Goal: Transaction & Acquisition: Purchase product/service

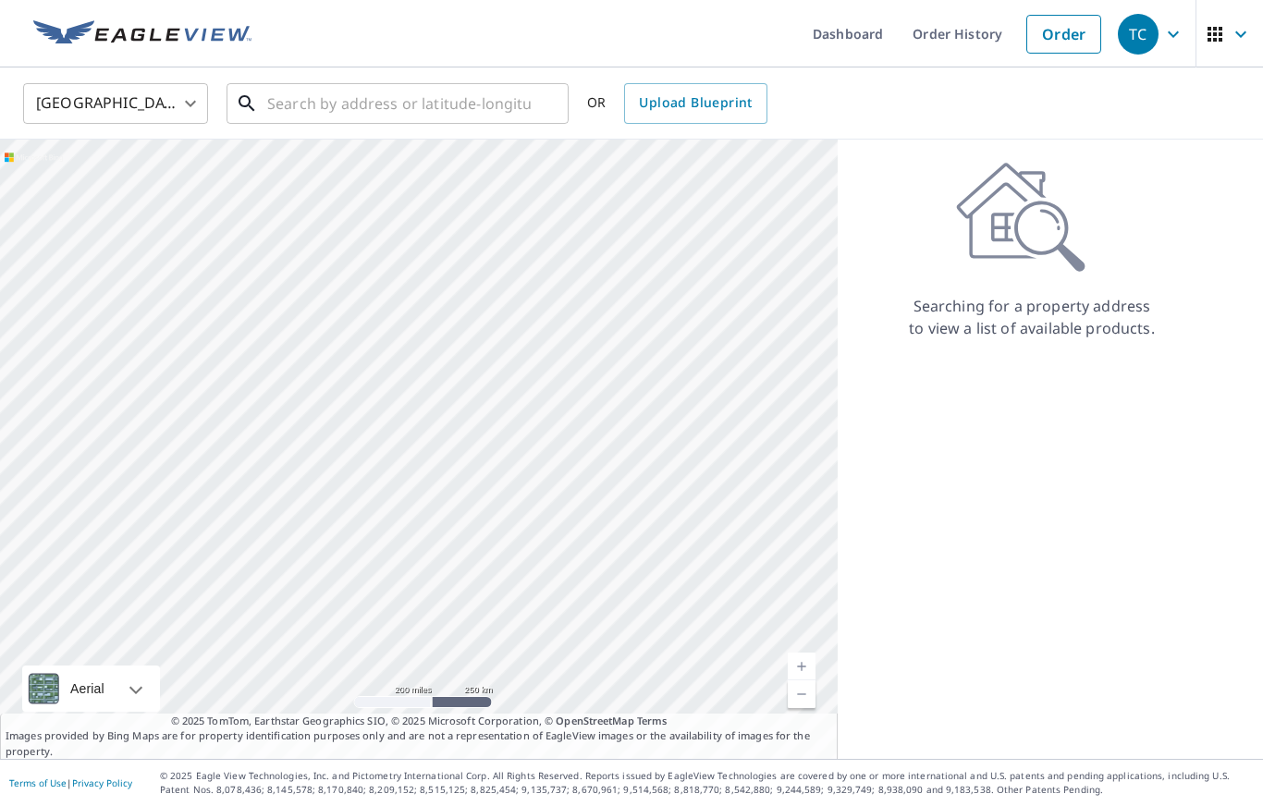
click at [341, 98] on input "text" at bounding box center [399, 104] width 264 height 52
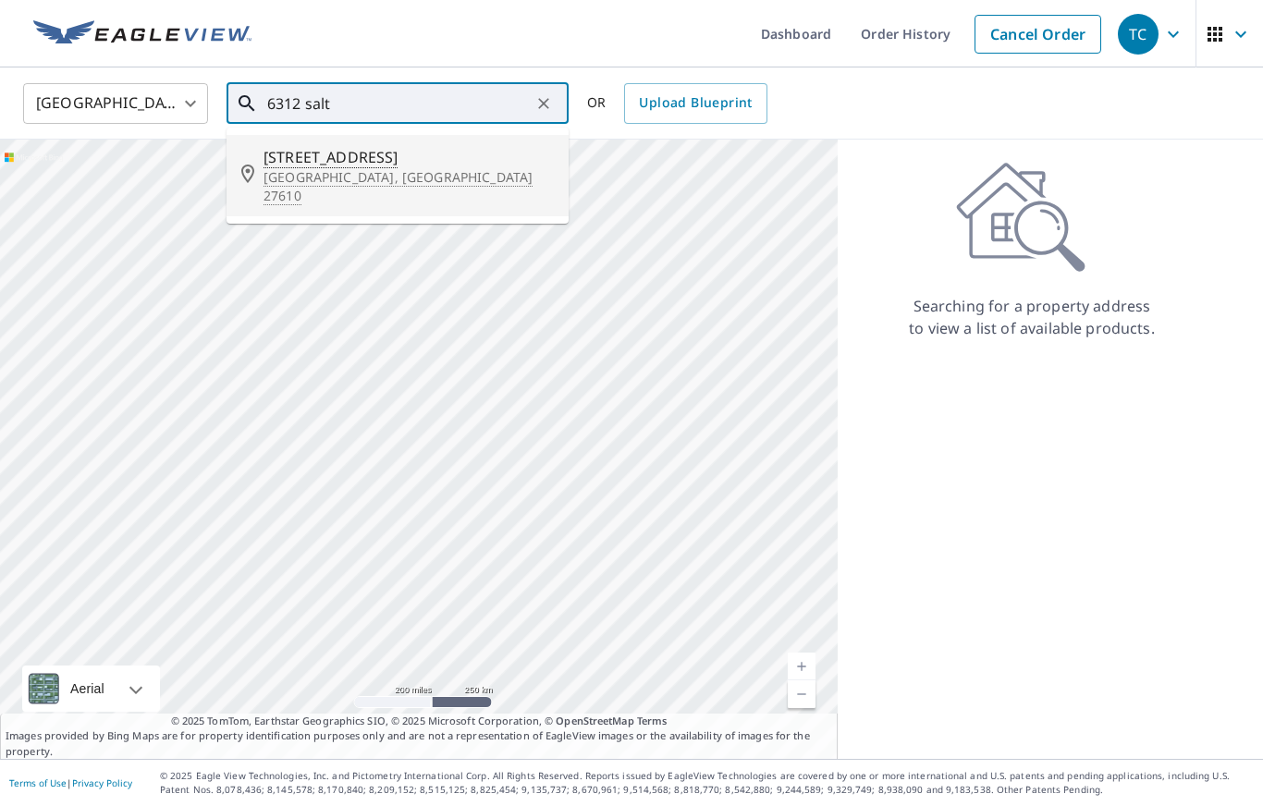
click at [347, 172] on p "[GEOGRAPHIC_DATA], [GEOGRAPHIC_DATA] 27610" at bounding box center [409, 186] width 290 height 37
type input "[STREET_ADDRESS]"
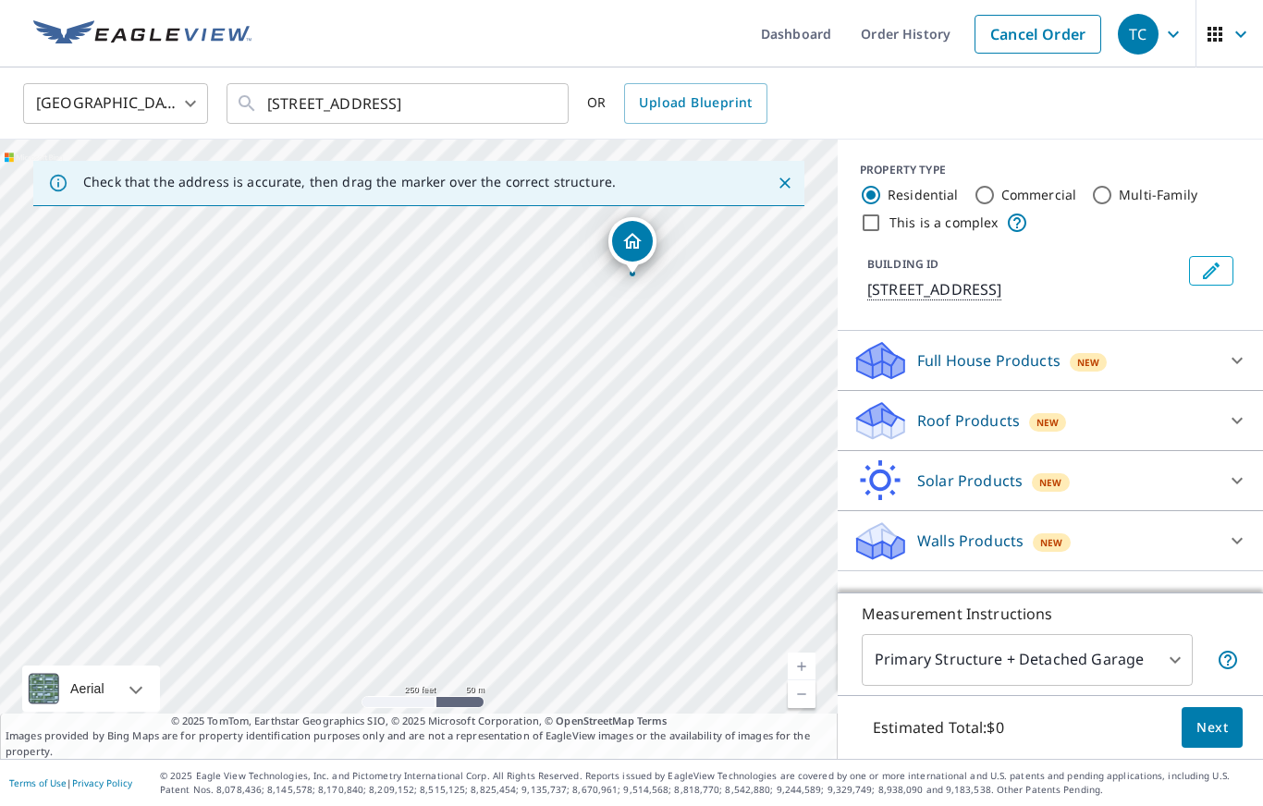
click at [803, 663] on link "Current Level 17, Zoom In" at bounding box center [802, 667] width 28 height 28
click at [804, 670] on link "Current Level 18, Zoom In" at bounding box center [802, 667] width 28 height 28
click at [806, 659] on link "Current Level 19, Zoom In" at bounding box center [802, 667] width 28 height 28
click at [1237, 422] on icon at bounding box center [1237, 421] width 22 height 22
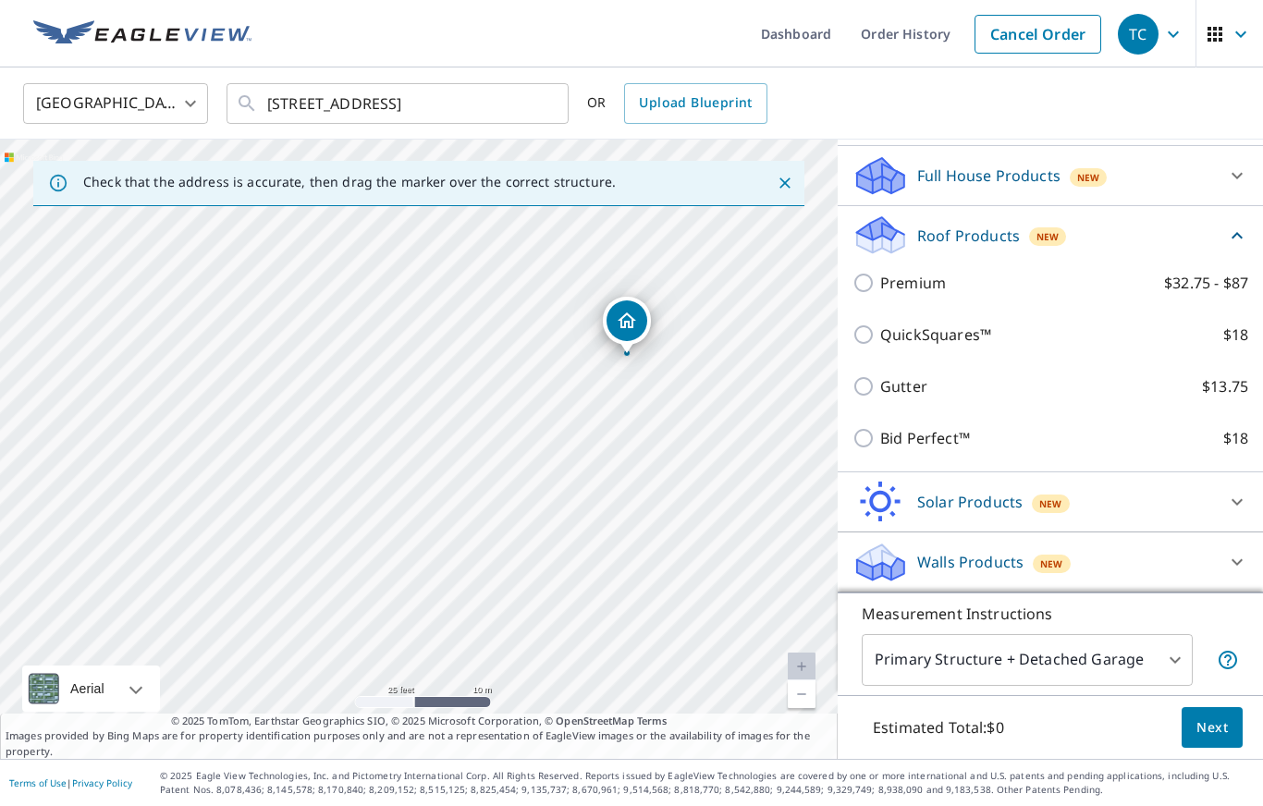
scroll to position [185, 0]
click at [1011, 279] on label "Premium $32.75 - $87" at bounding box center [1064, 283] width 368 height 22
click at [880, 279] on input "Premium $32.75 - $87" at bounding box center [866, 283] width 28 height 22
checkbox input "true"
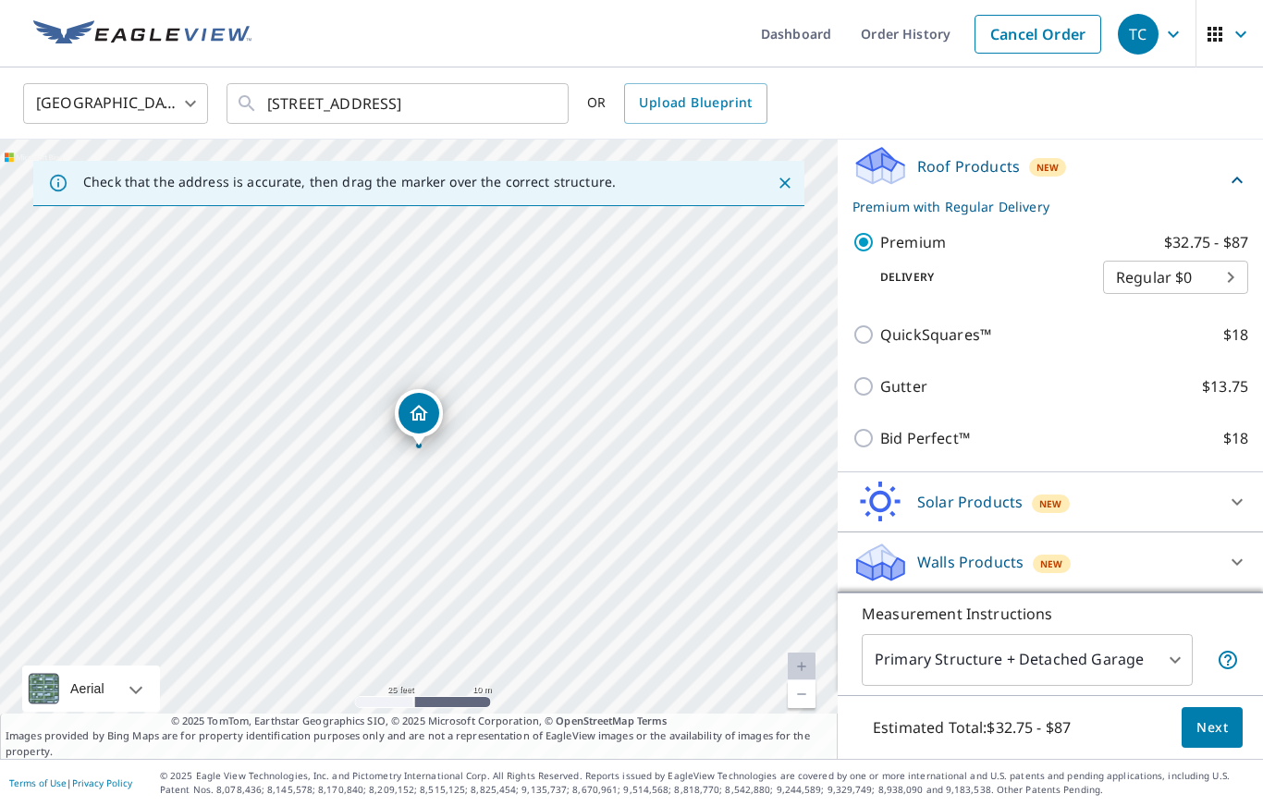
click at [1236, 504] on icon at bounding box center [1237, 502] width 11 height 6
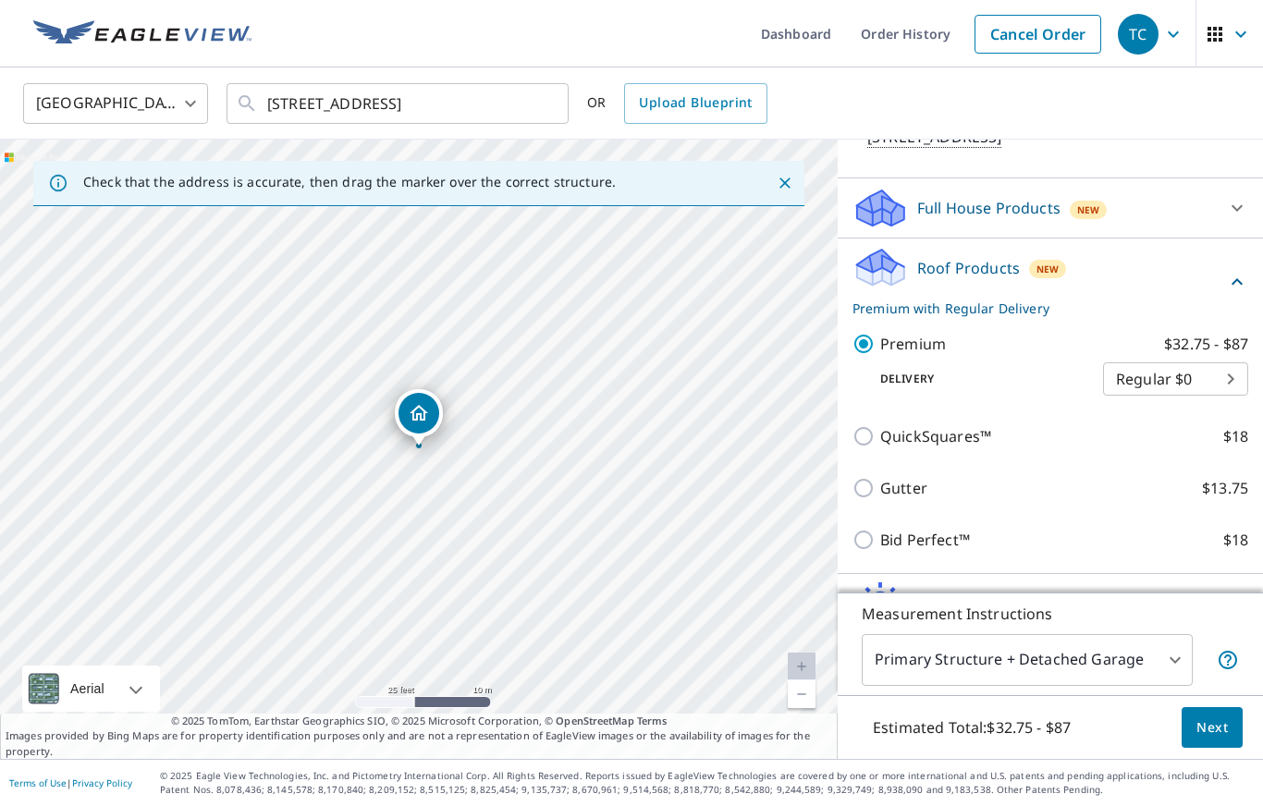
scroll to position [153, 0]
click at [1160, 663] on body "TC TC Dashboard Order History Cancel Order TC [GEOGRAPHIC_DATA] [GEOGRAPHIC_DAT…" at bounding box center [631, 403] width 1263 height 806
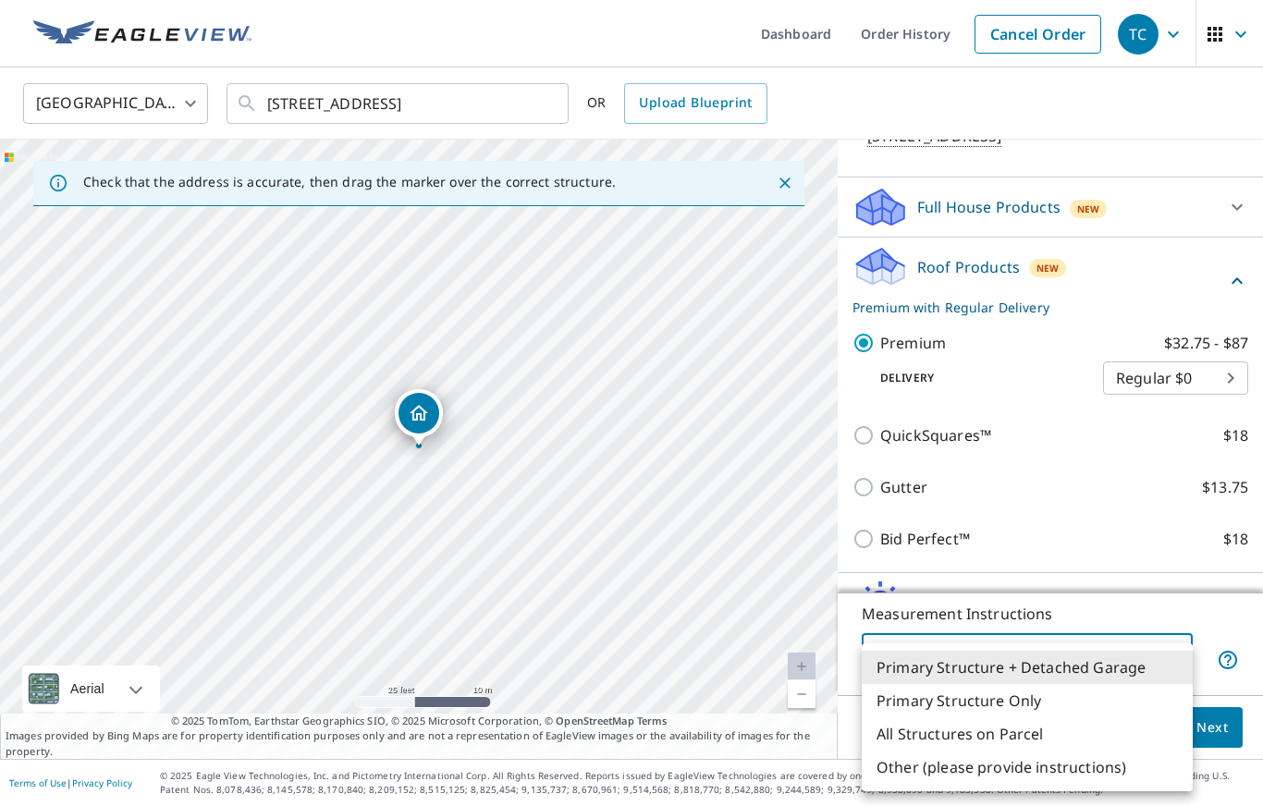
click at [981, 699] on li "Primary Structure Only" at bounding box center [1027, 700] width 331 height 33
type input "2"
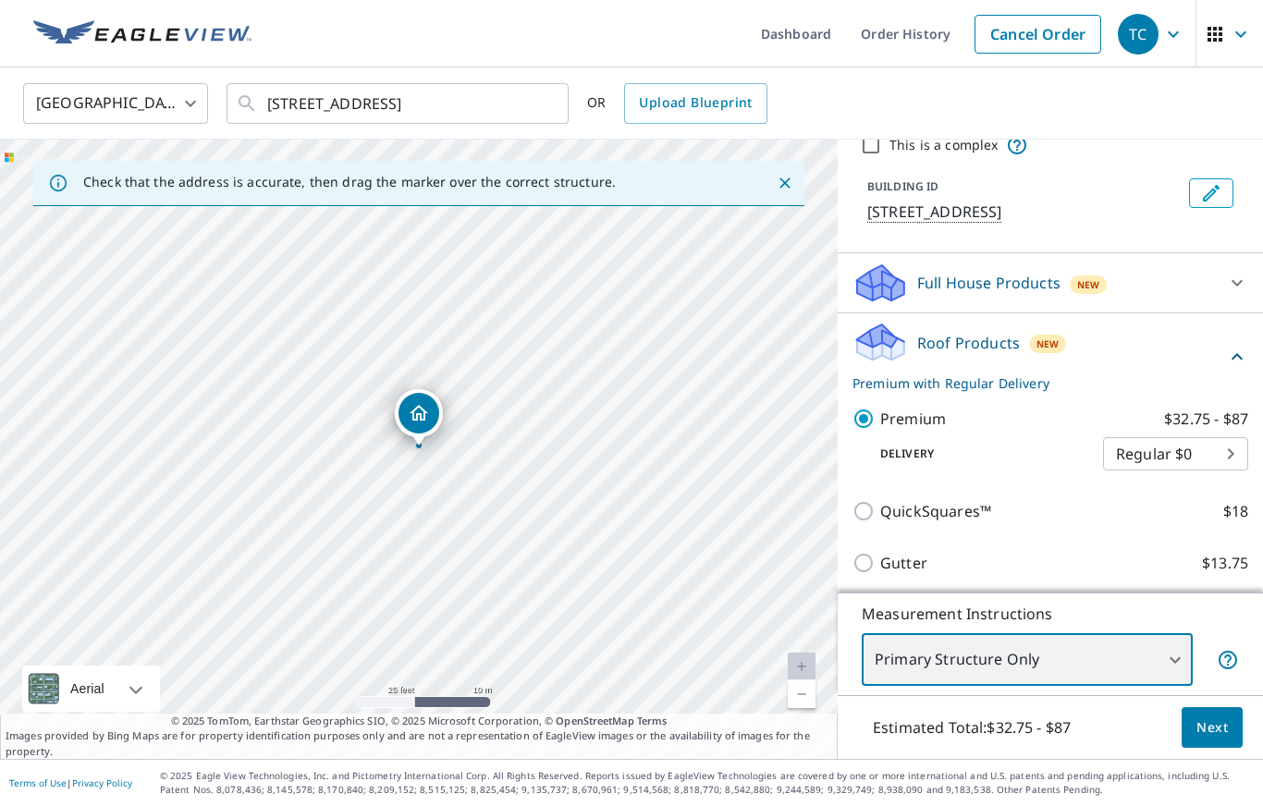
scroll to position [79, 0]
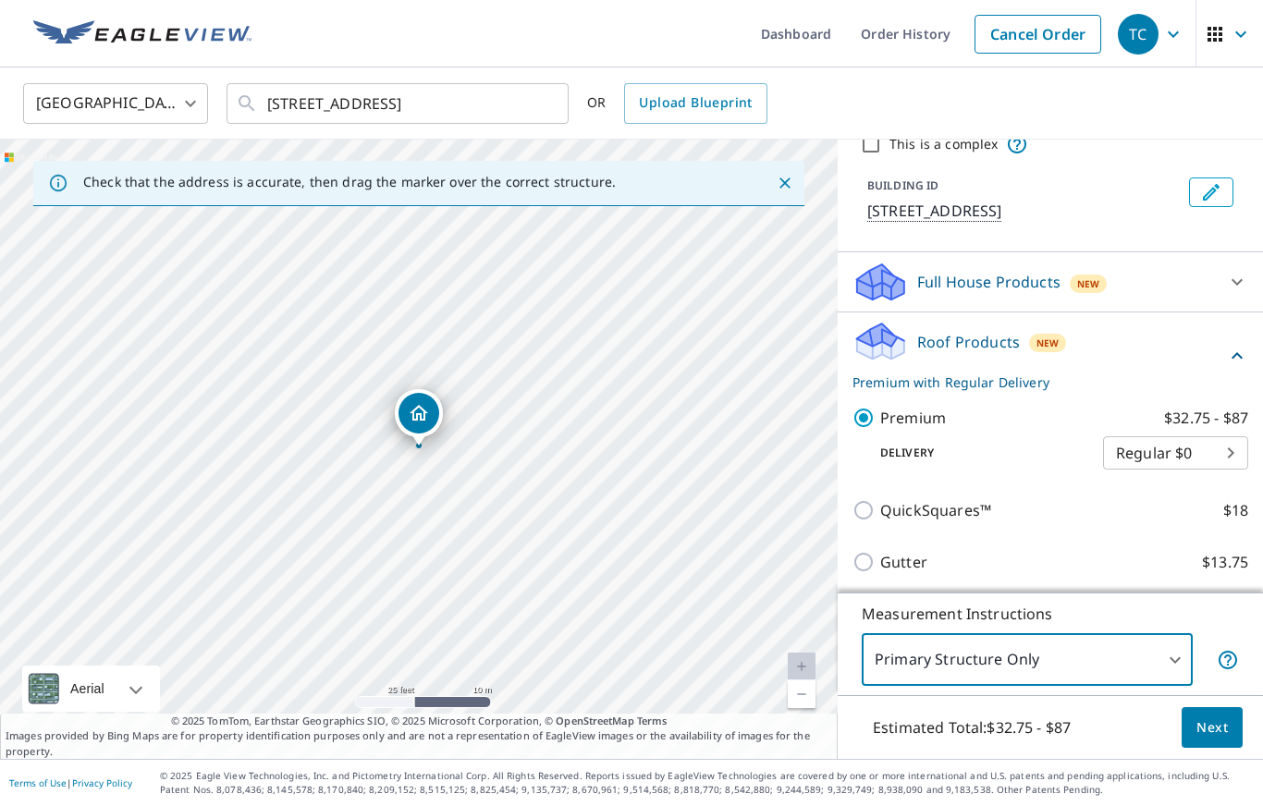
click at [1220, 459] on body "TC TC Dashboard Order History Cancel Order TC [GEOGRAPHIC_DATA] [GEOGRAPHIC_DAT…" at bounding box center [631, 403] width 1263 height 806
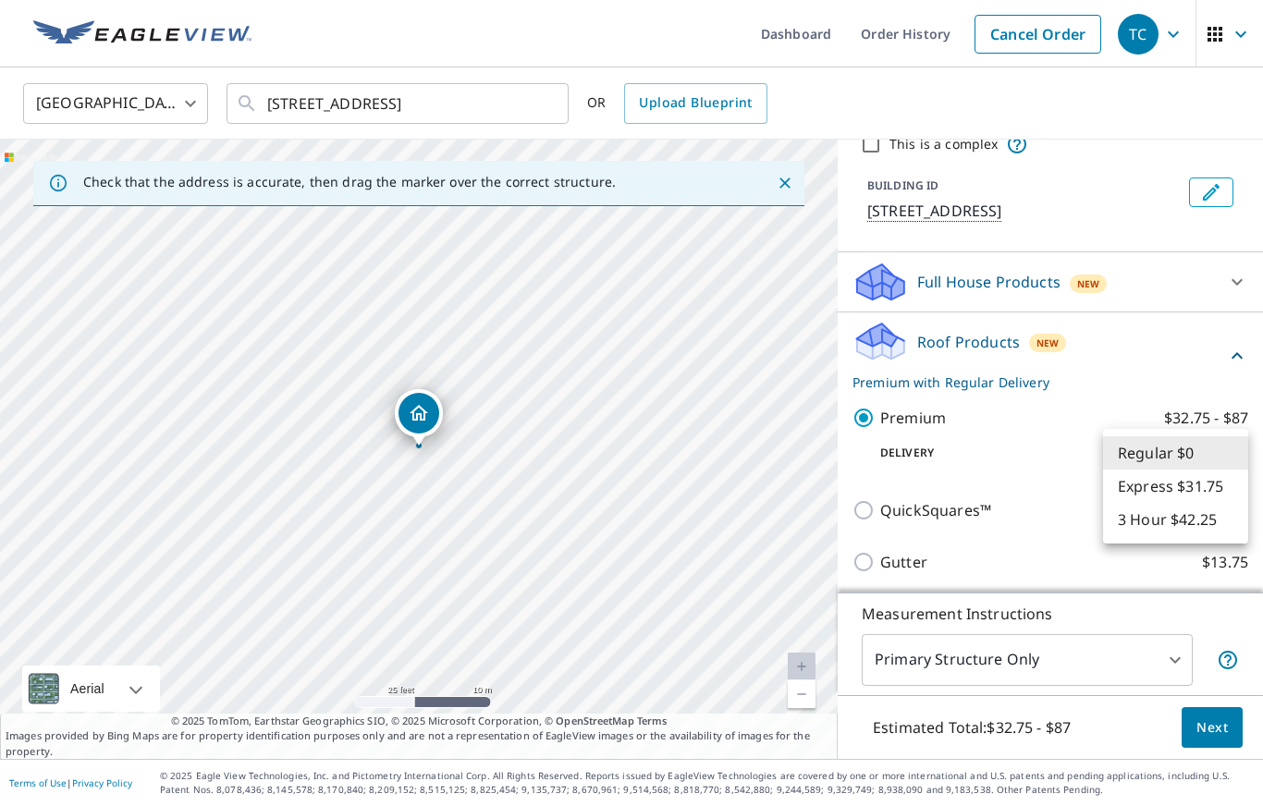
click at [1172, 438] on li "Regular $0" at bounding box center [1175, 452] width 145 height 33
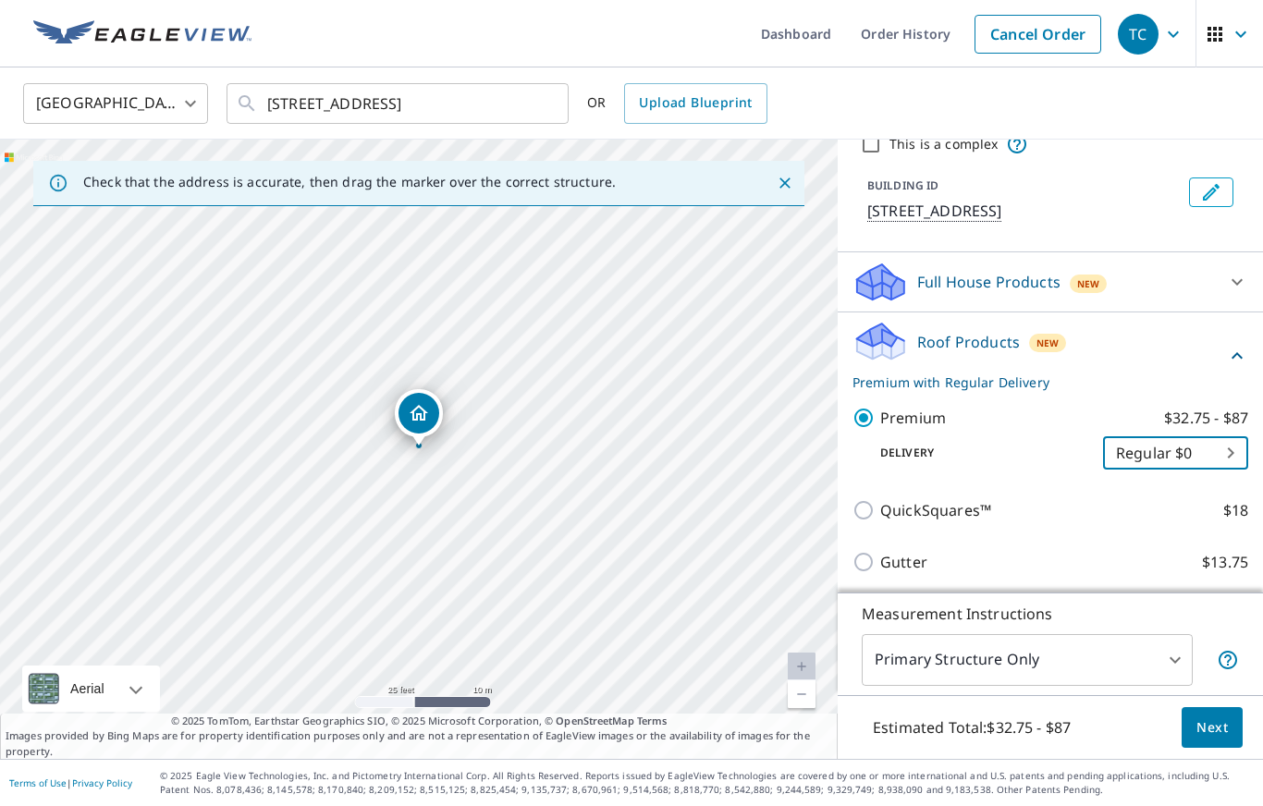
click at [1211, 723] on span "Next" at bounding box center [1211, 728] width 31 height 23
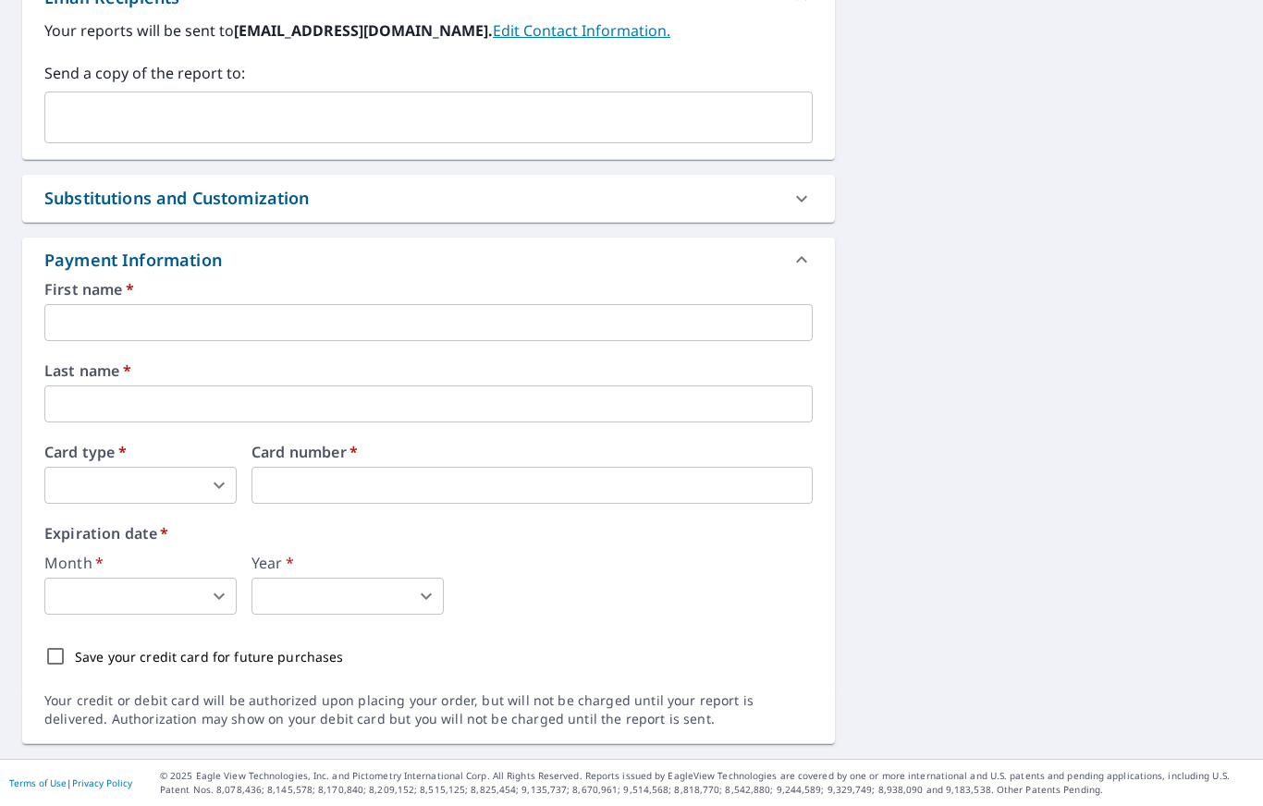
scroll to position [759, 0]
click at [282, 322] on input "text" at bounding box center [428, 322] width 768 height 37
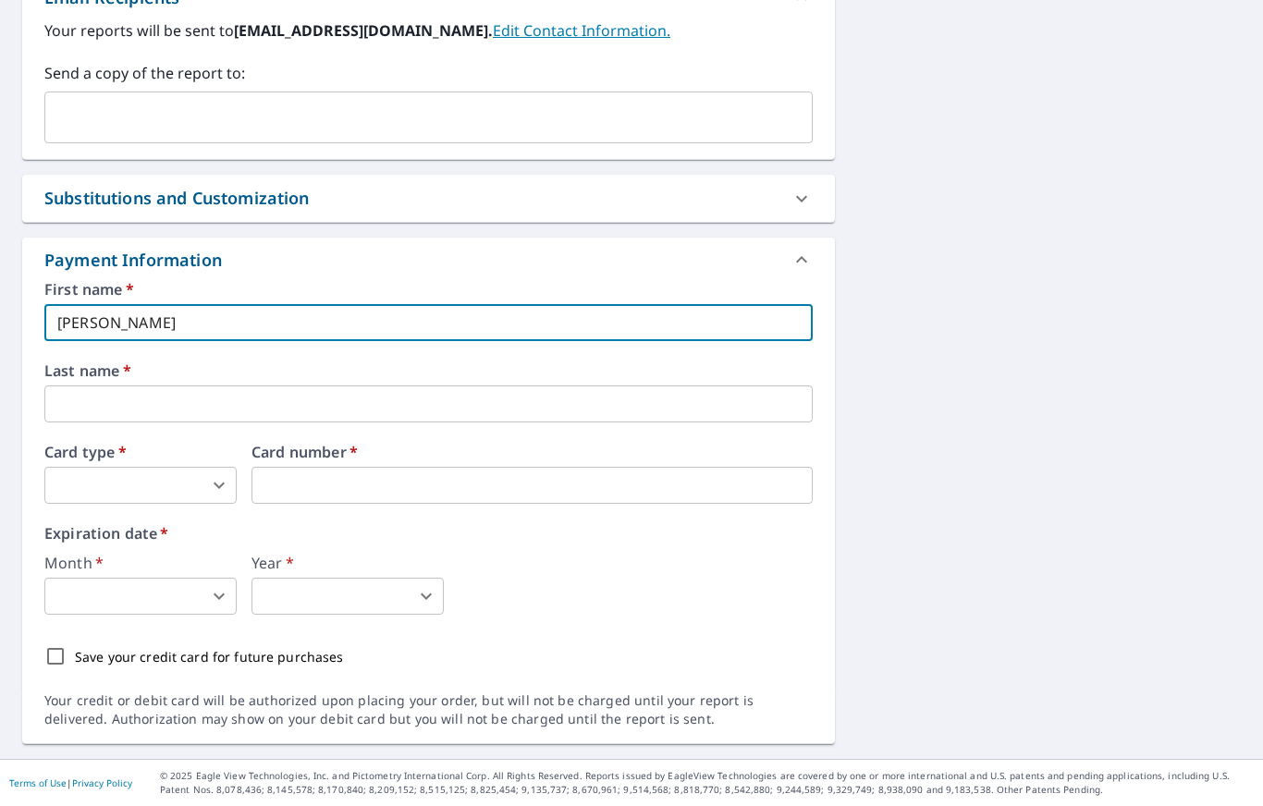
type input "[PERSON_NAME]"
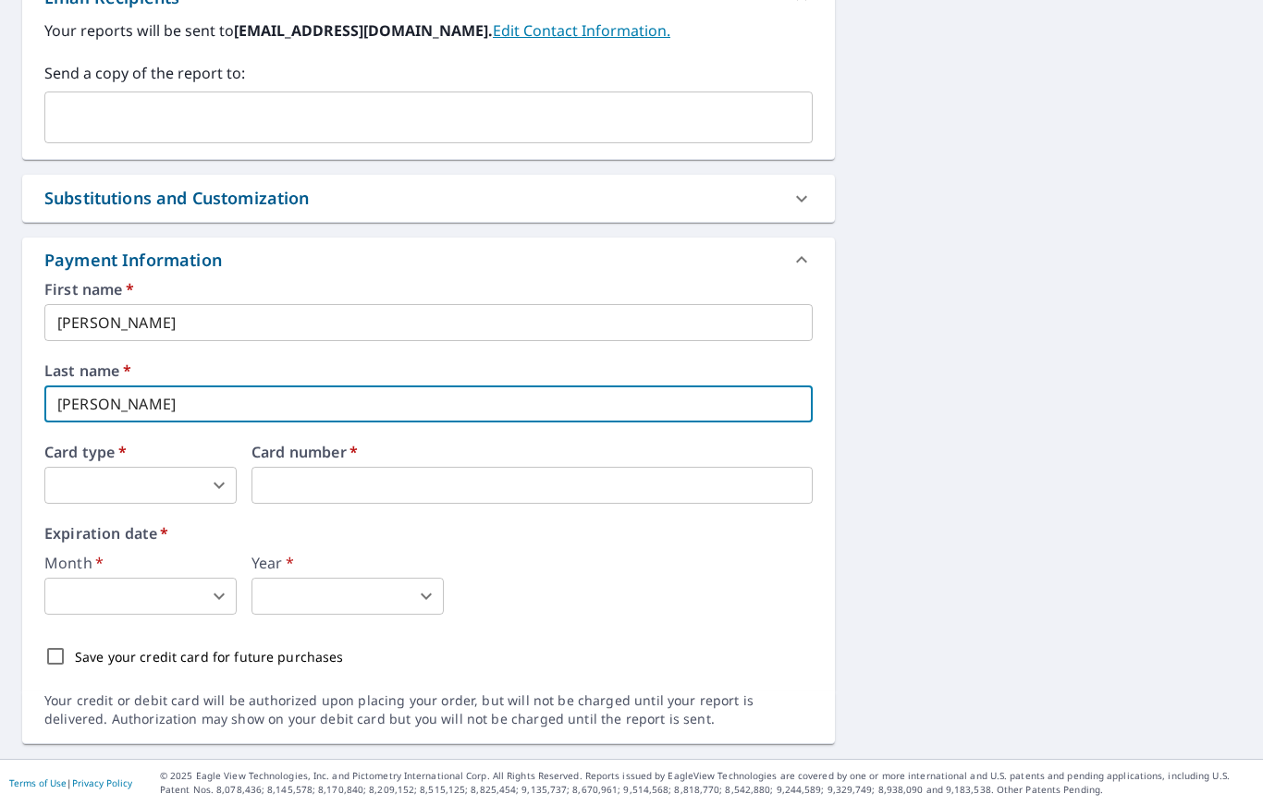
type input "[PERSON_NAME]"
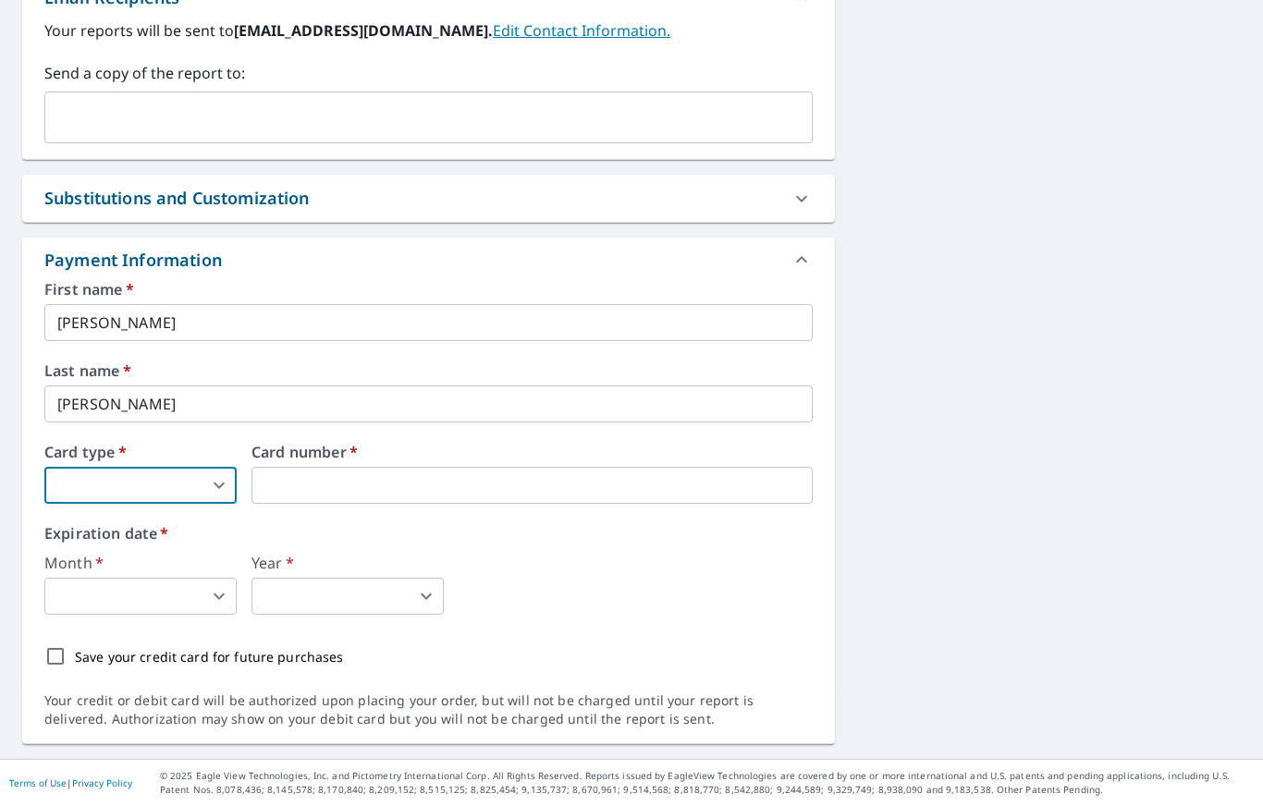
click at [216, 479] on body "TC TC Dashboard Order History Cancel Order TC Dashboard / Finalize Order Finali…" at bounding box center [631, 403] width 1263 height 806
click at [137, 597] on li "MasterCard" at bounding box center [140, 594] width 192 height 33
type input "3"
click at [190, 589] on body "TC TC Dashboard Order History Cancel Order TC Dashboard / Finalize Order Finali…" at bounding box center [631, 403] width 1263 height 806
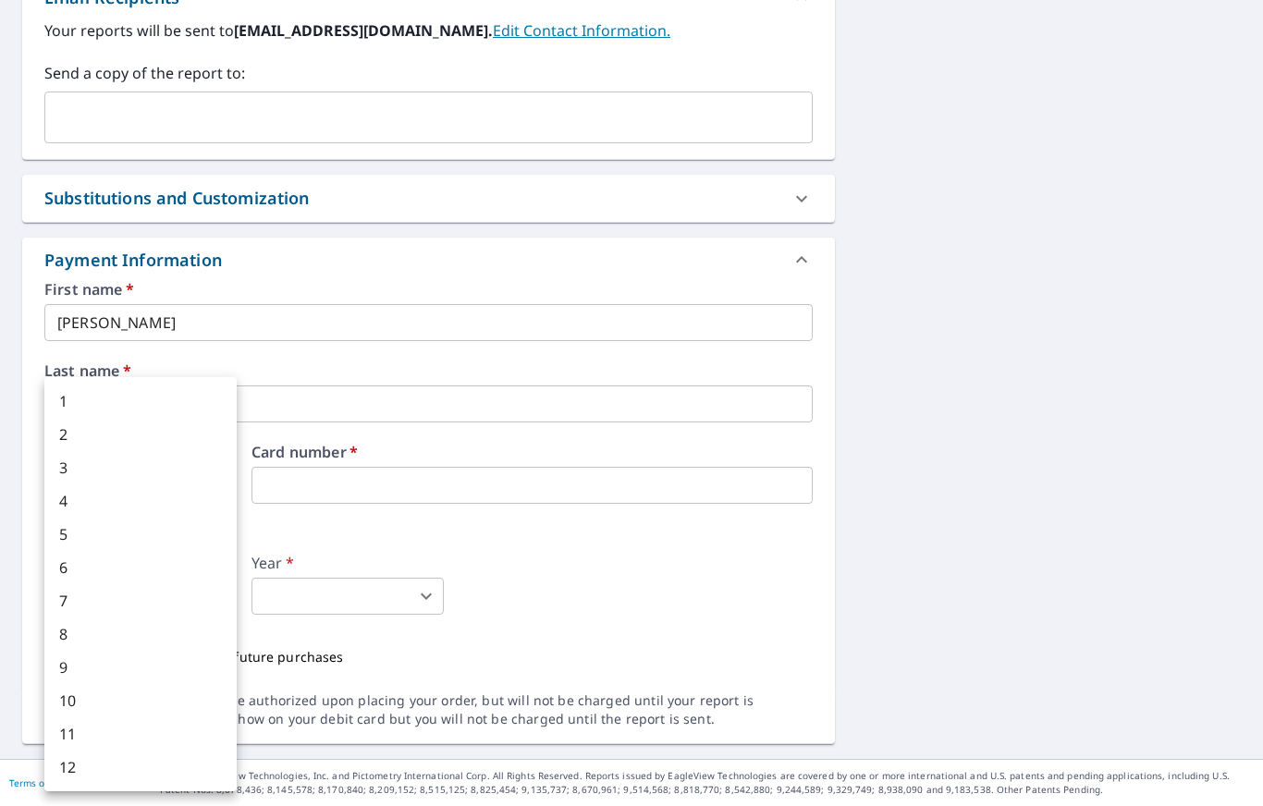
click at [69, 625] on li "8" at bounding box center [140, 634] width 192 height 33
type input "8"
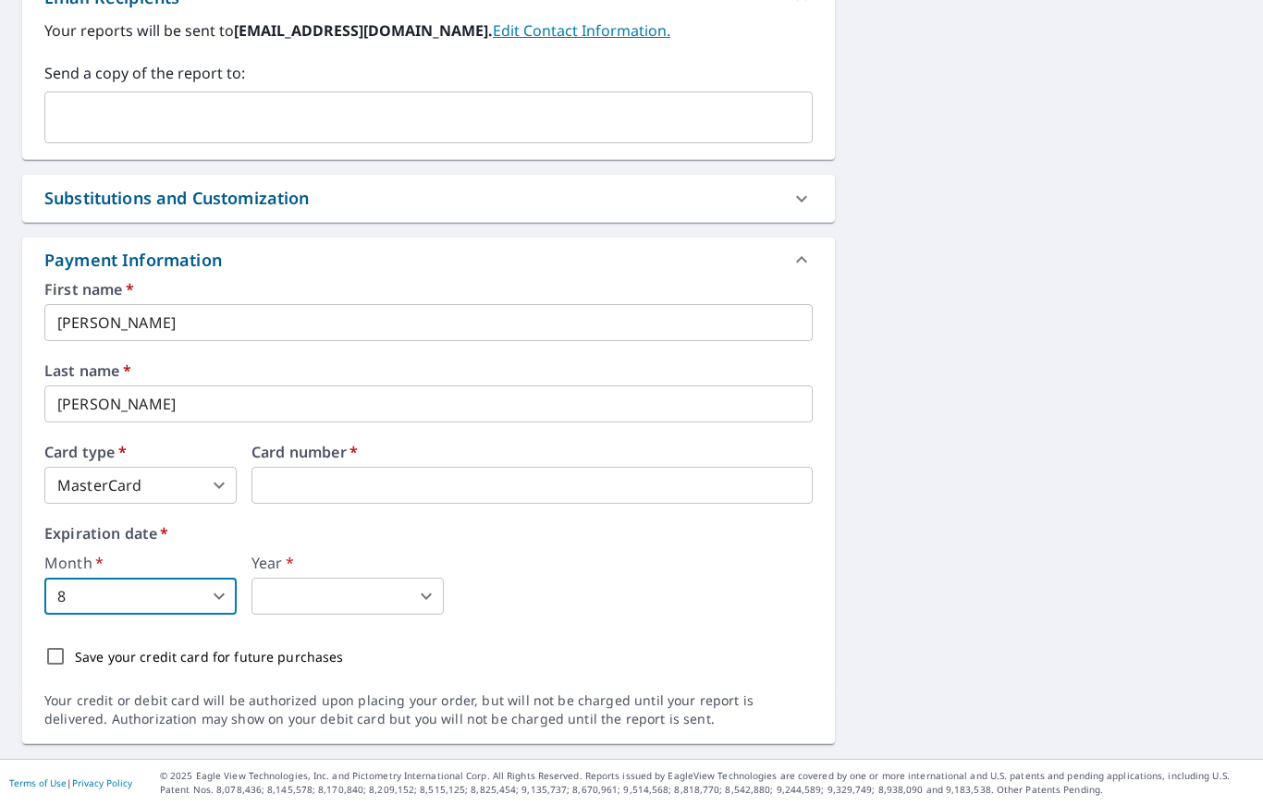
click at [348, 596] on body "TC TC Dashboard Order History Cancel Order TC Dashboard / Finalize Order Finali…" at bounding box center [631, 403] width 1263 height 806
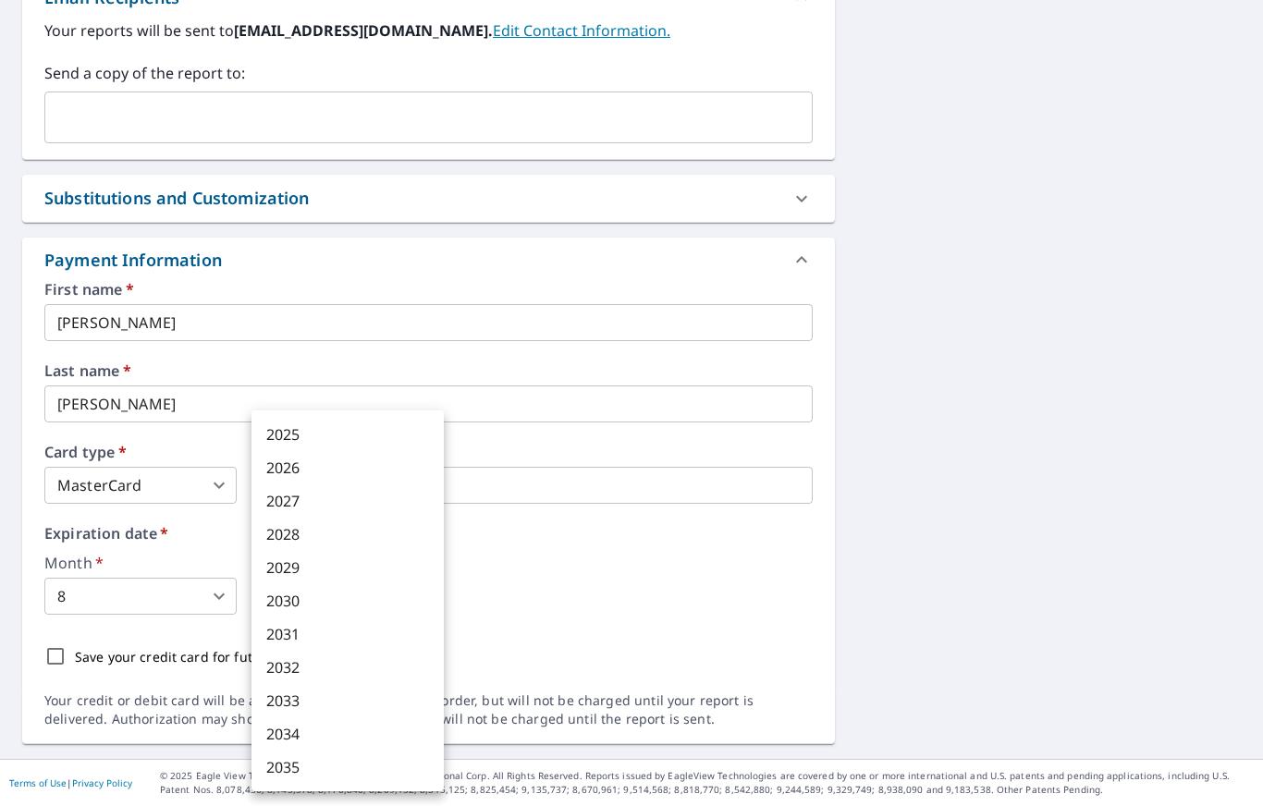
click at [299, 590] on li "2030" at bounding box center [347, 600] width 192 height 33
type input "2030"
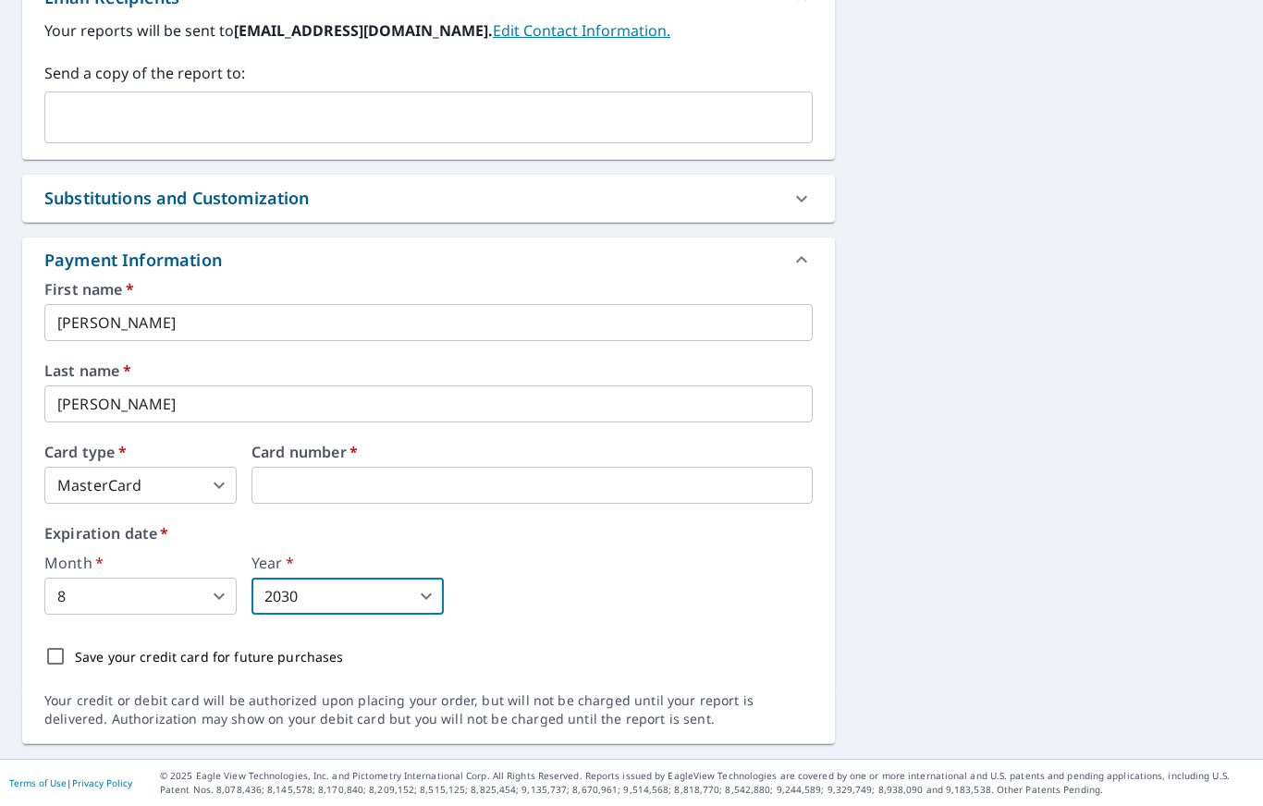
click at [60, 649] on input "Save your credit card for future purchases" at bounding box center [55, 656] width 39 height 39
checkbox input "true"
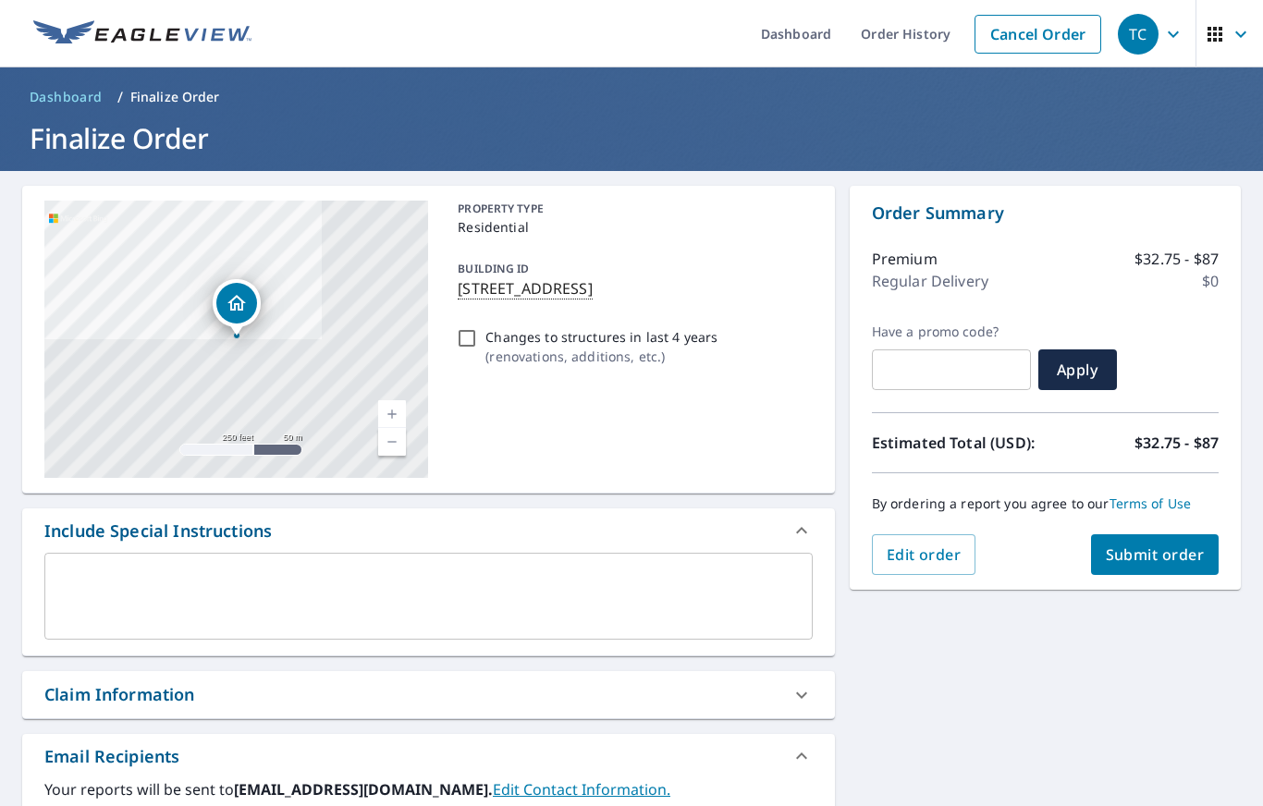
scroll to position [0, 0]
click at [1159, 558] on span "Submit order" at bounding box center [1155, 555] width 99 height 20
